Goal: Navigation & Orientation: Find specific page/section

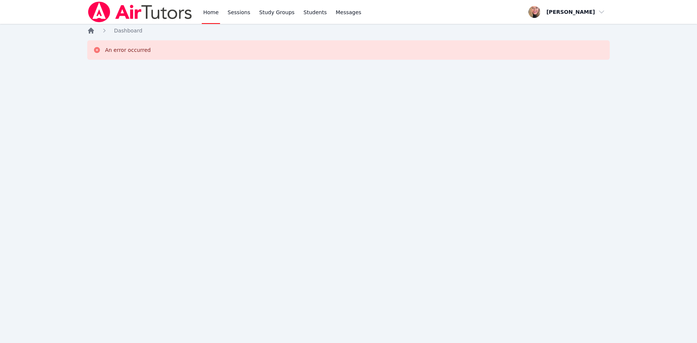
click at [90, 32] on icon "Breadcrumb" at bounding box center [91, 31] width 6 height 6
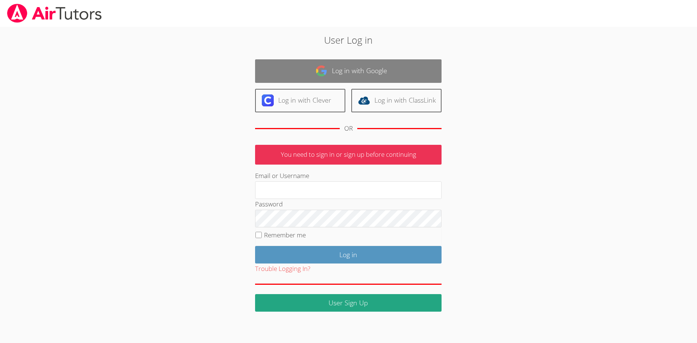
click at [312, 66] on link "Log in with Google" at bounding box center [348, 71] width 187 height 24
